Goal: Information Seeking & Learning: Learn about a topic

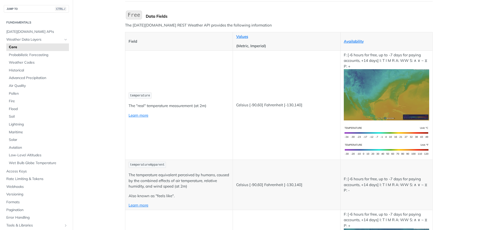
scroll to position [25, 0]
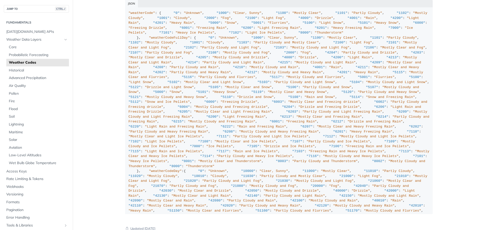
scroll to position [3688, 0]
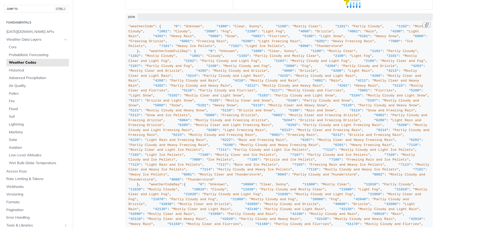
click at [425, 24] on button "Copy Code" at bounding box center [427, 24] width 8 height 5
drag, startPoint x: 424, startPoint y: 24, endPoint x: 422, endPoint y: 27, distance: 3.1
click at [424, 24] on button "Copy Code" at bounding box center [427, 24] width 8 height 5
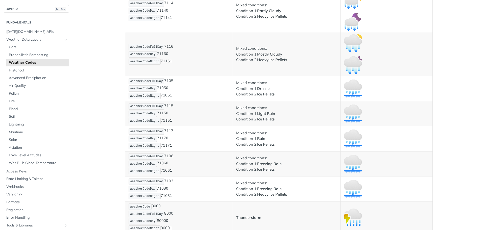
scroll to position [3259, 0]
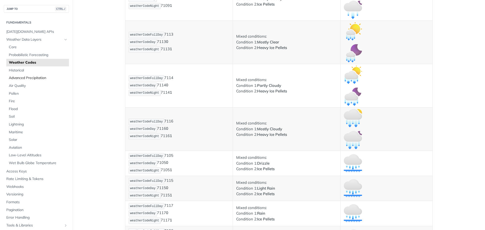
click at [27, 76] on span "Advanced Precipitation" at bounding box center [38, 78] width 59 height 5
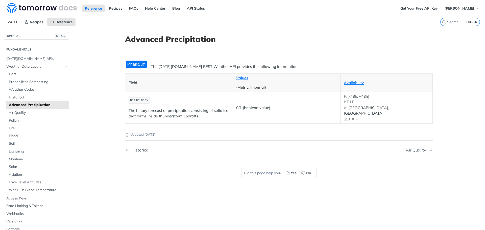
click at [25, 74] on span "Core" at bounding box center [38, 74] width 59 height 5
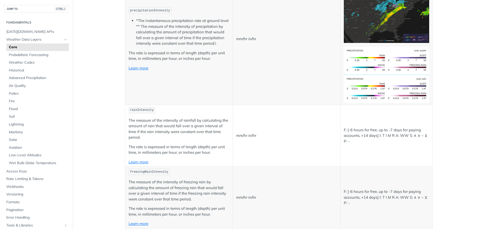
scroll to position [455, 0]
